Goal: Task Accomplishment & Management: Manage account settings

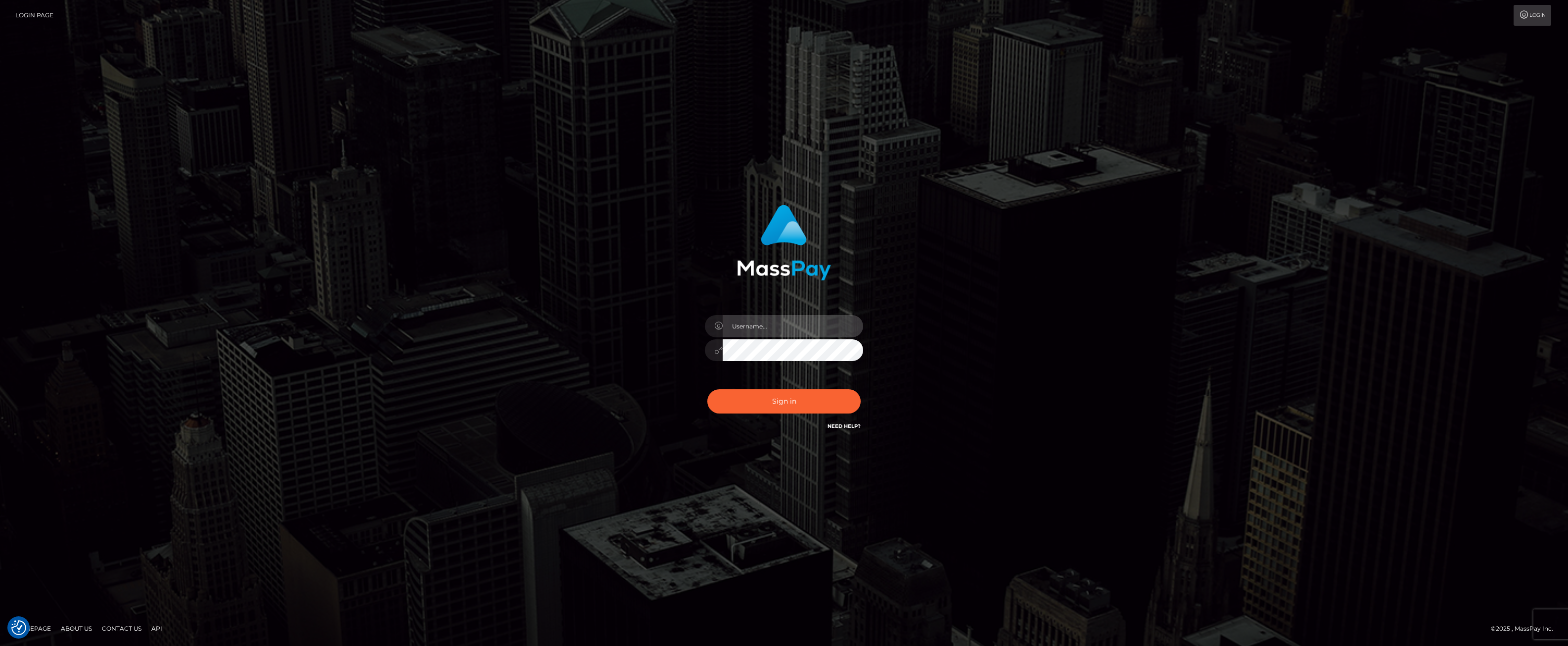
click at [743, 327] on input "text" at bounding box center [793, 326] width 140 height 23
type input "ashbil"
click at [784, 412] on button "Sign in" at bounding box center [784, 401] width 153 height 24
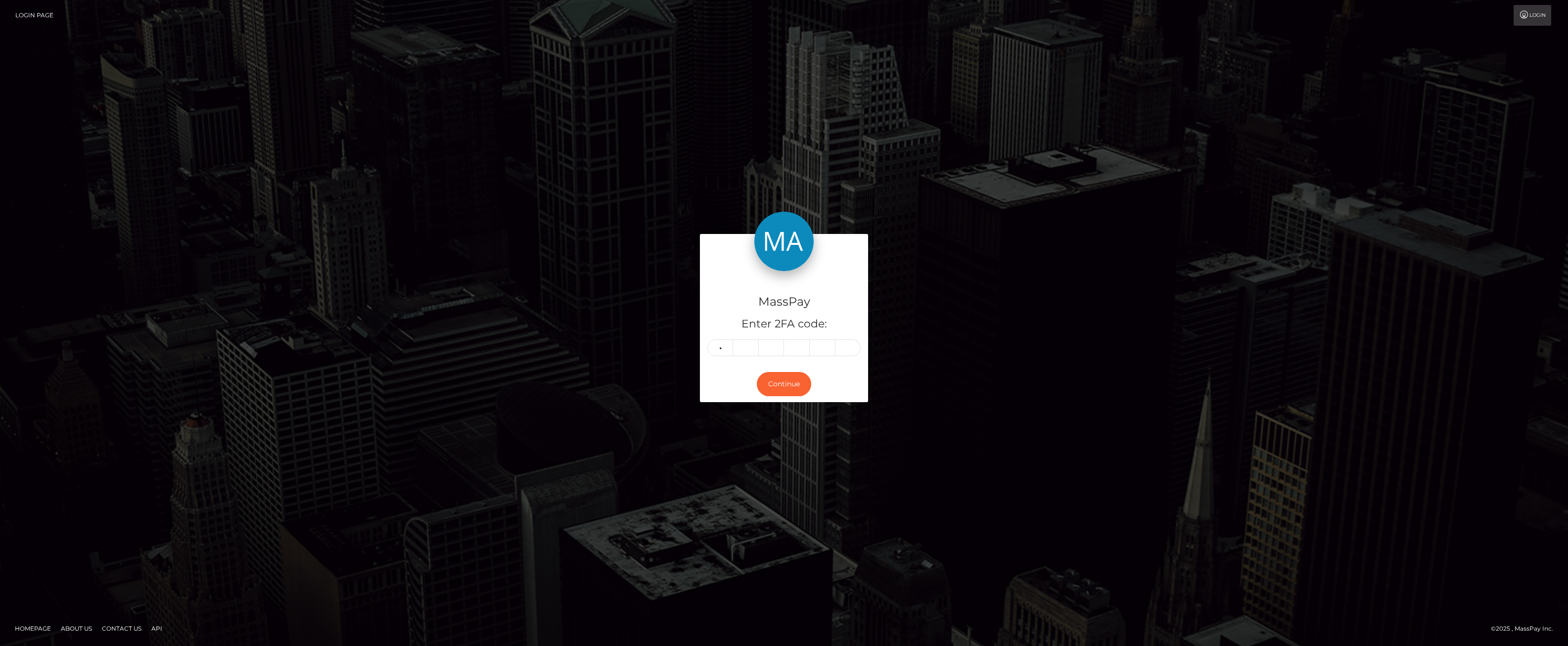
type input "2"
type input "7"
type input "3"
type input "7"
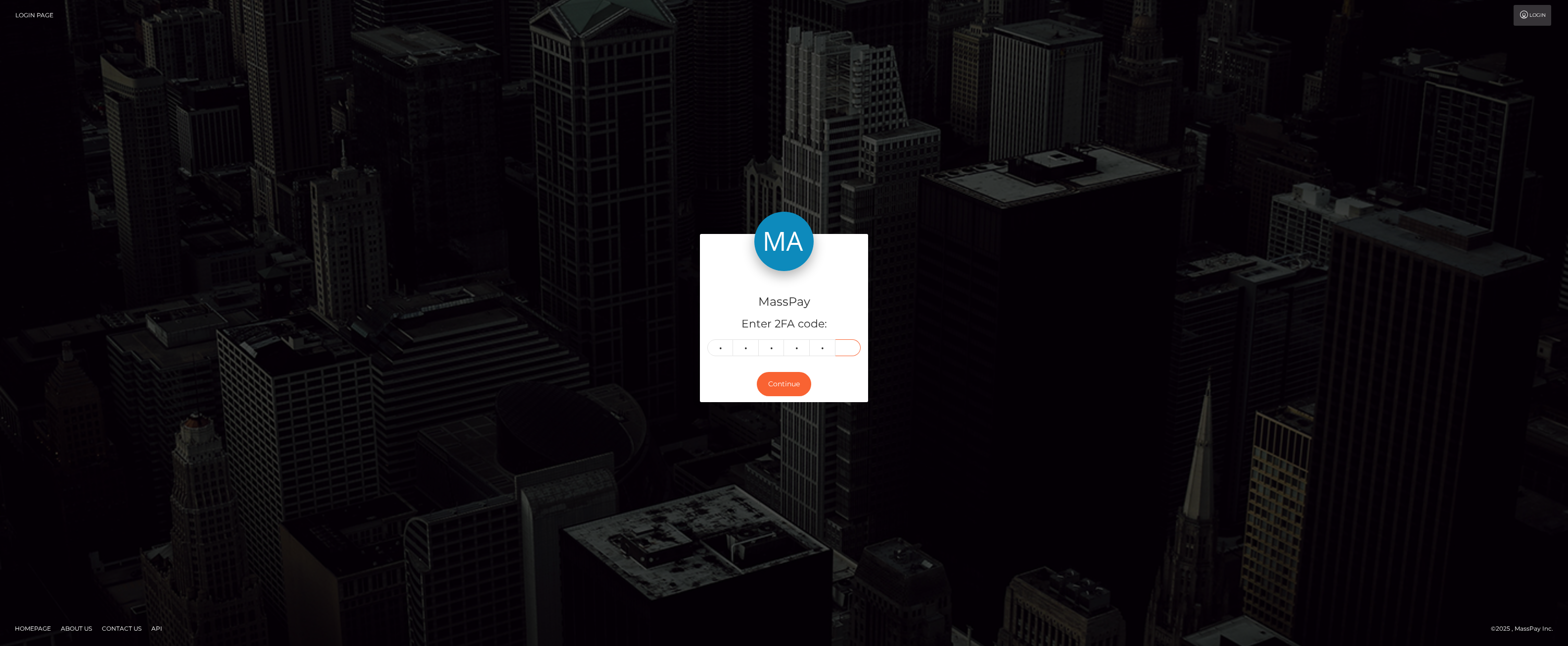
type input "7"
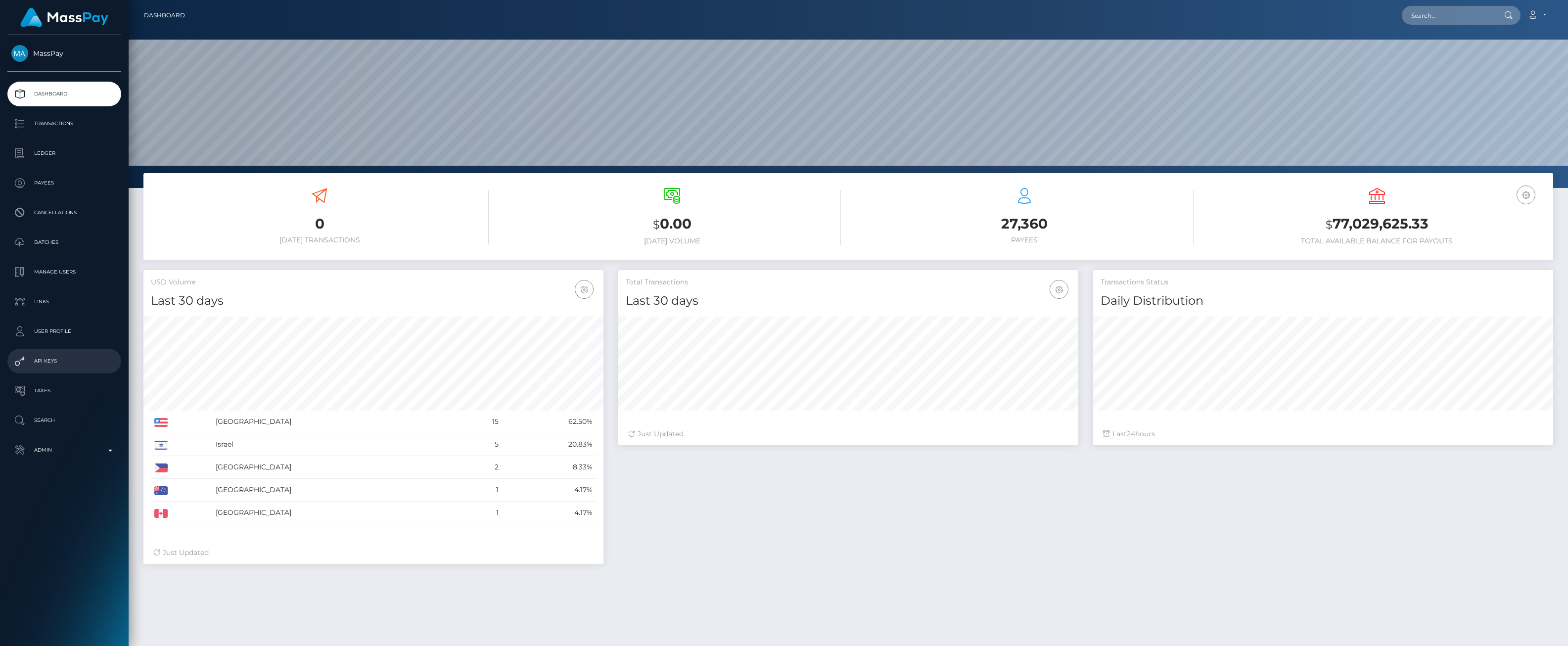
scroll to position [175, 460]
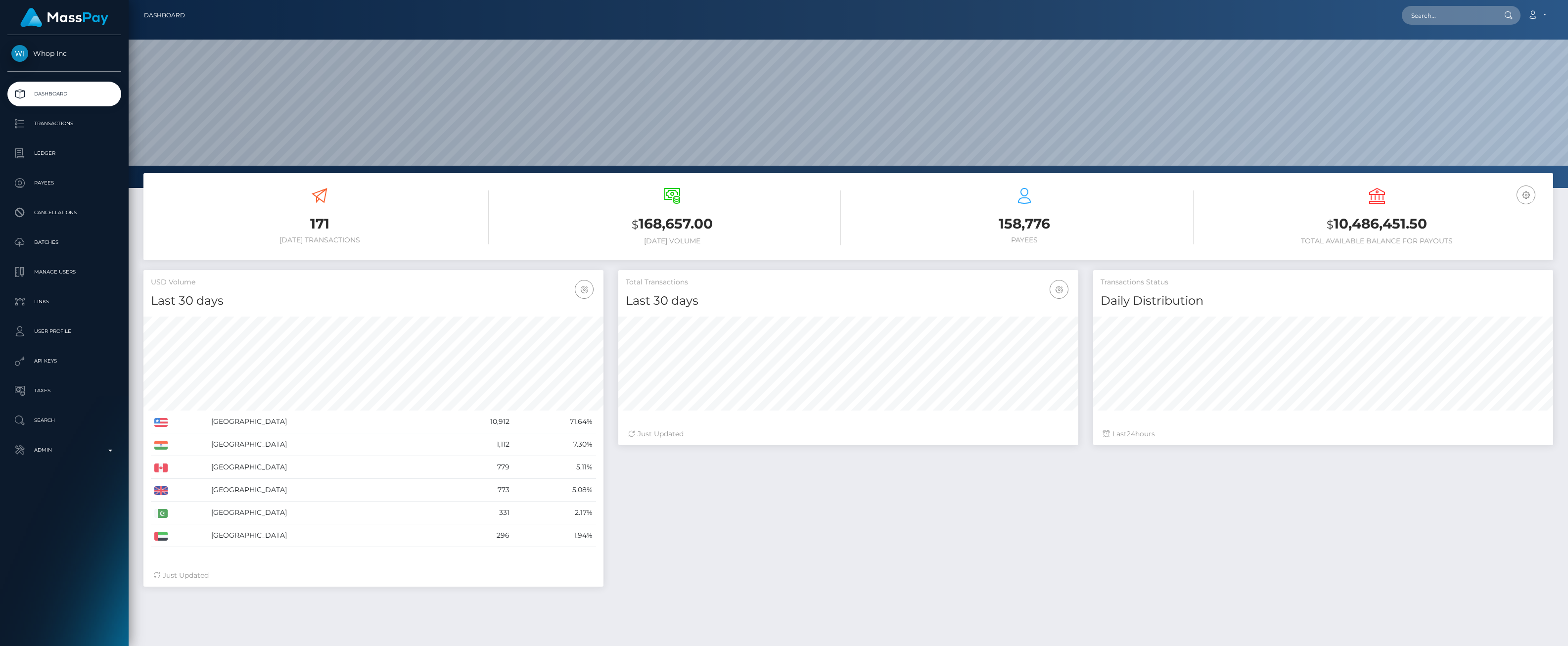
scroll to position [175, 460]
click at [66, 147] on p "Ledger" at bounding box center [64, 153] width 106 height 15
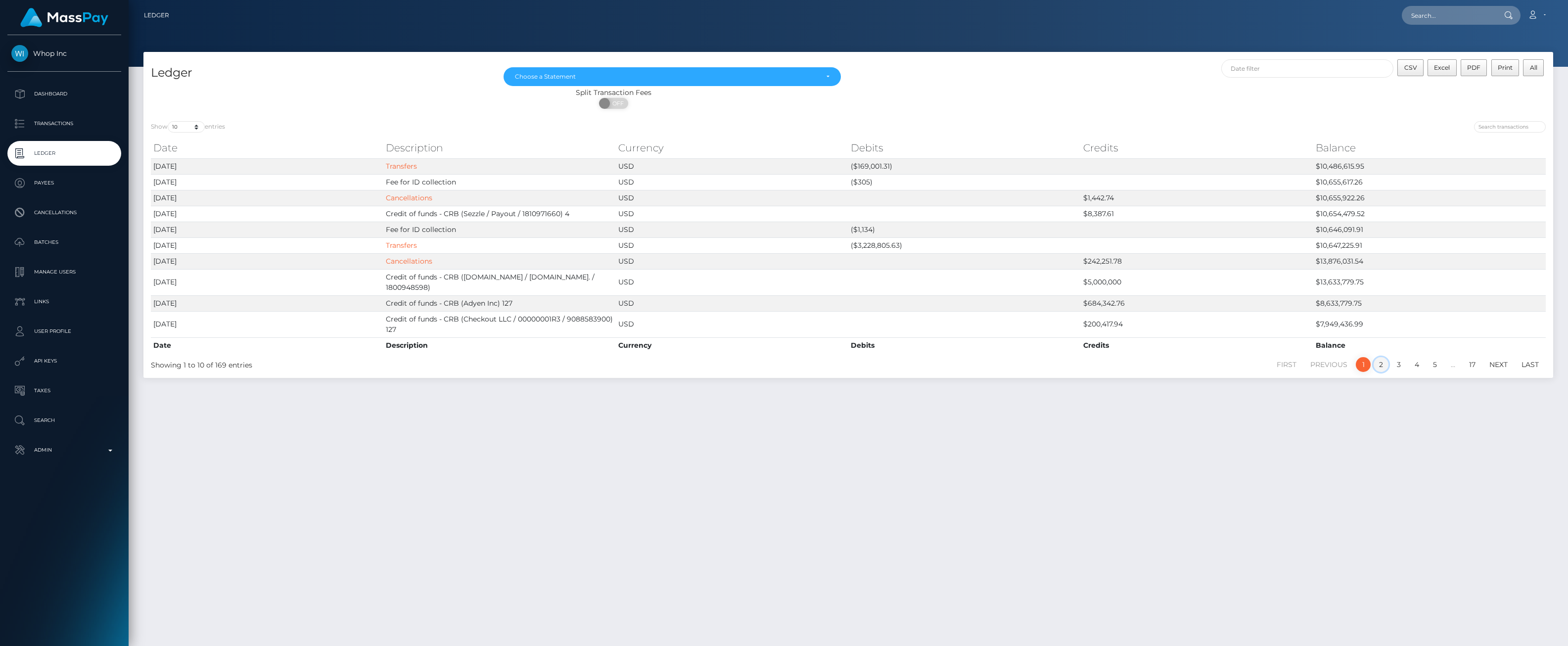
click at [1378, 363] on link "2" at bounding box center [1381, 364] width 15 height 15
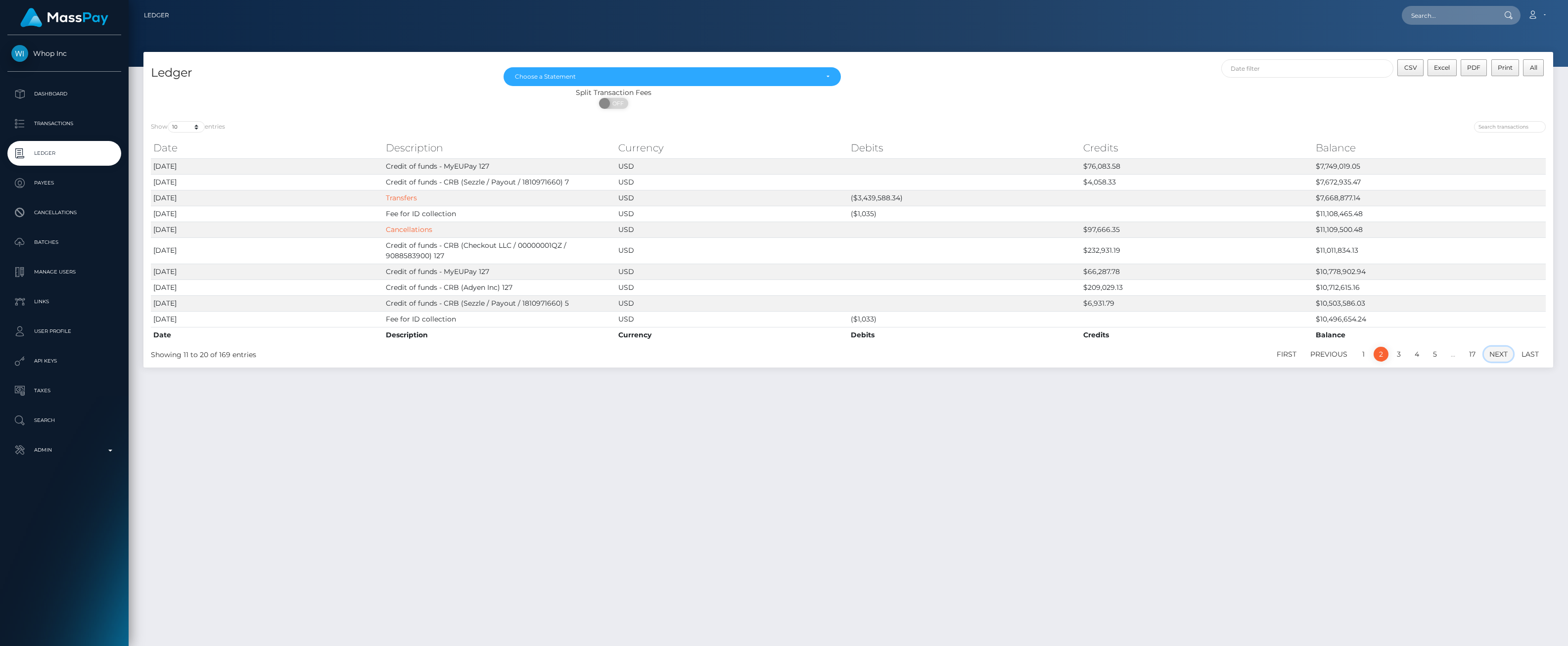
click at [1512, 355] on link "Next" at bounding box center [1498, 355] width 29 height 15
